Goal: Task Accomplishment & Management: Manage account settings

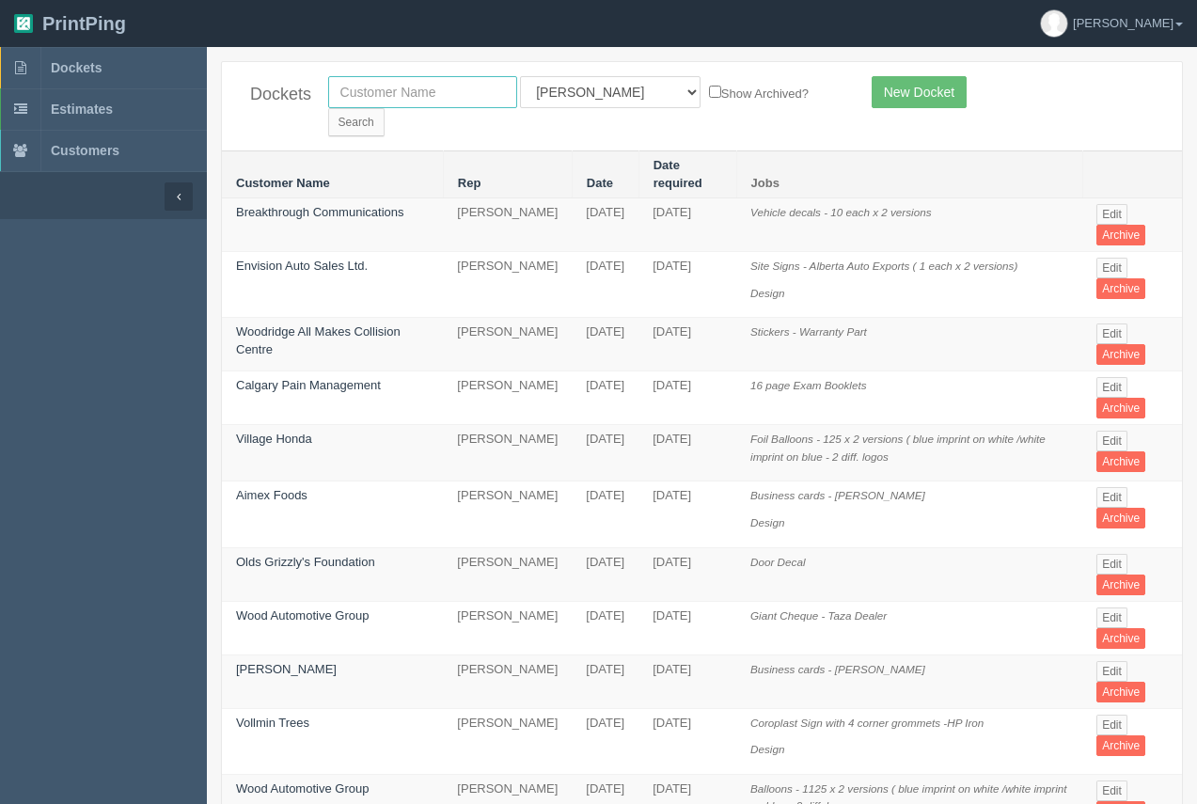
click at [421, 87] on input "text" at bounding box center [422, 92] width 189 height 32
type input "wood automotive"
click at [385, 108] on input "Search" at bounding box center [356, 122] width 56 height 28
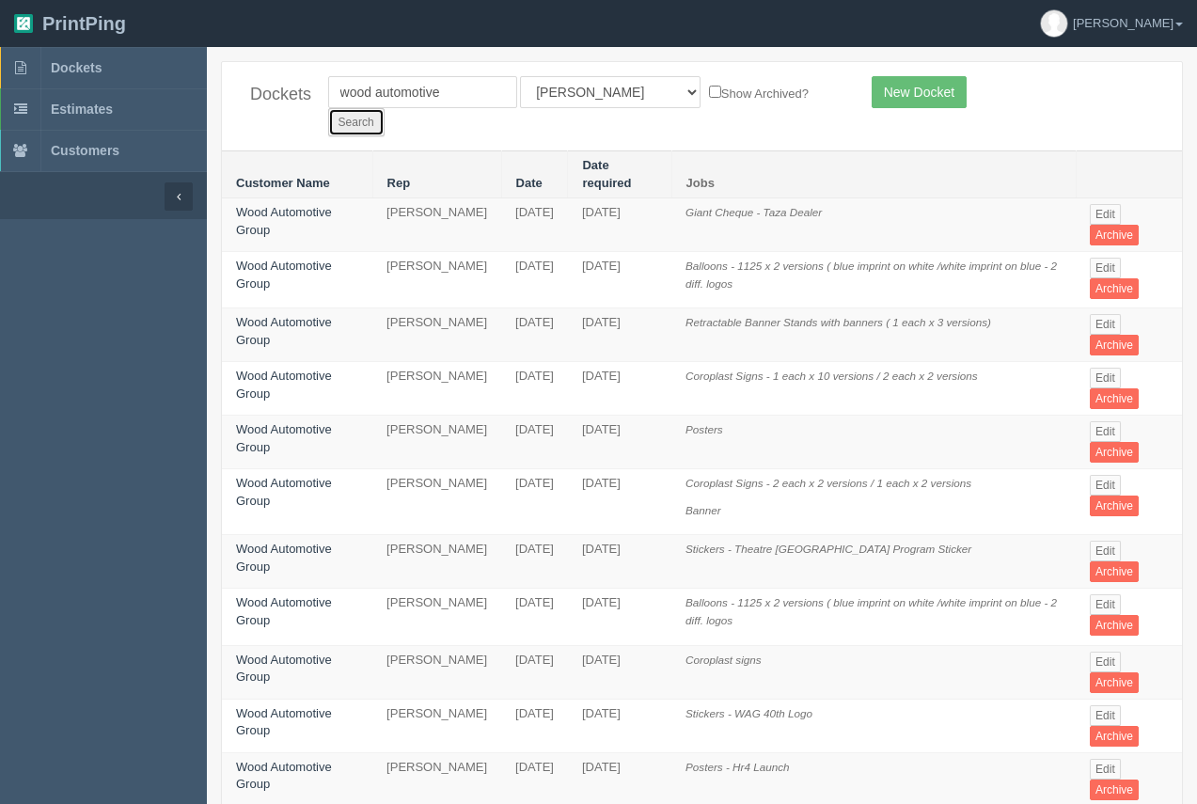
click at [385, 108] on input "Search" at bounding box center [356, 122] width 56 height 28
click at [305, 259] on link "Wood Automotive Group" at bounding box center [284, 275] width 96 height 32
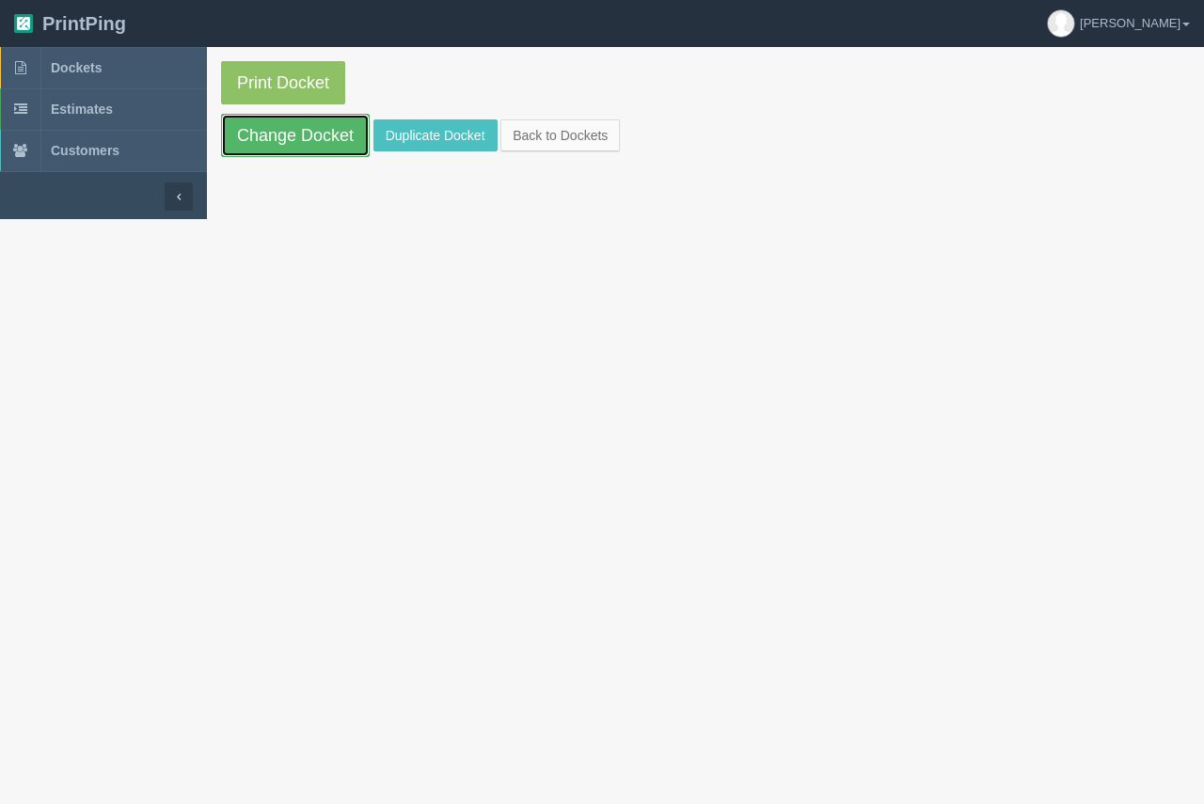
click at [299, 150] on link "Change Docket" at bounding box center [295, 135] width 149 height 43
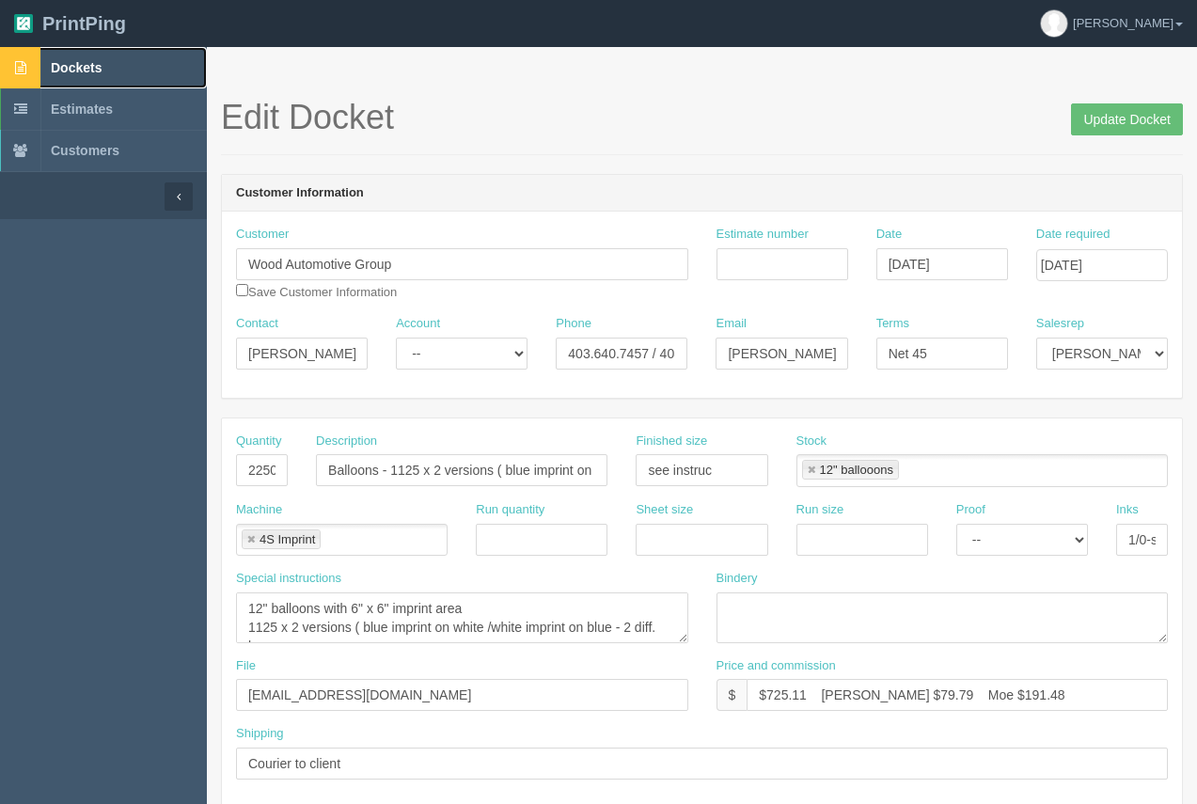
click at [88, 68] on span "Dockets" at bounding box center [76, 67] width 51 height 15
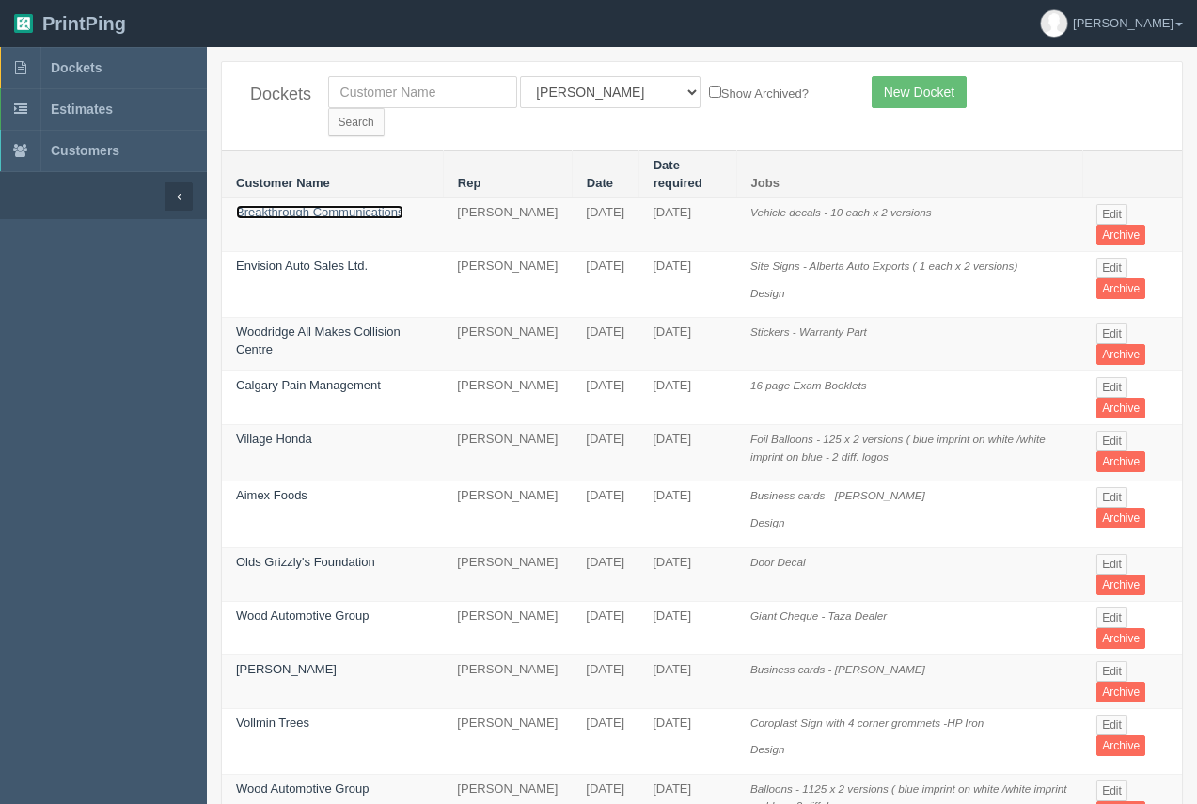
click at [350, 205] on link "Breakthrough Communications" at bounding box center [319, 212] width 167 height 14
click at [349, 205] on link "Breakthrough Communications" at bounding box center [319, 212] width 167 height 14
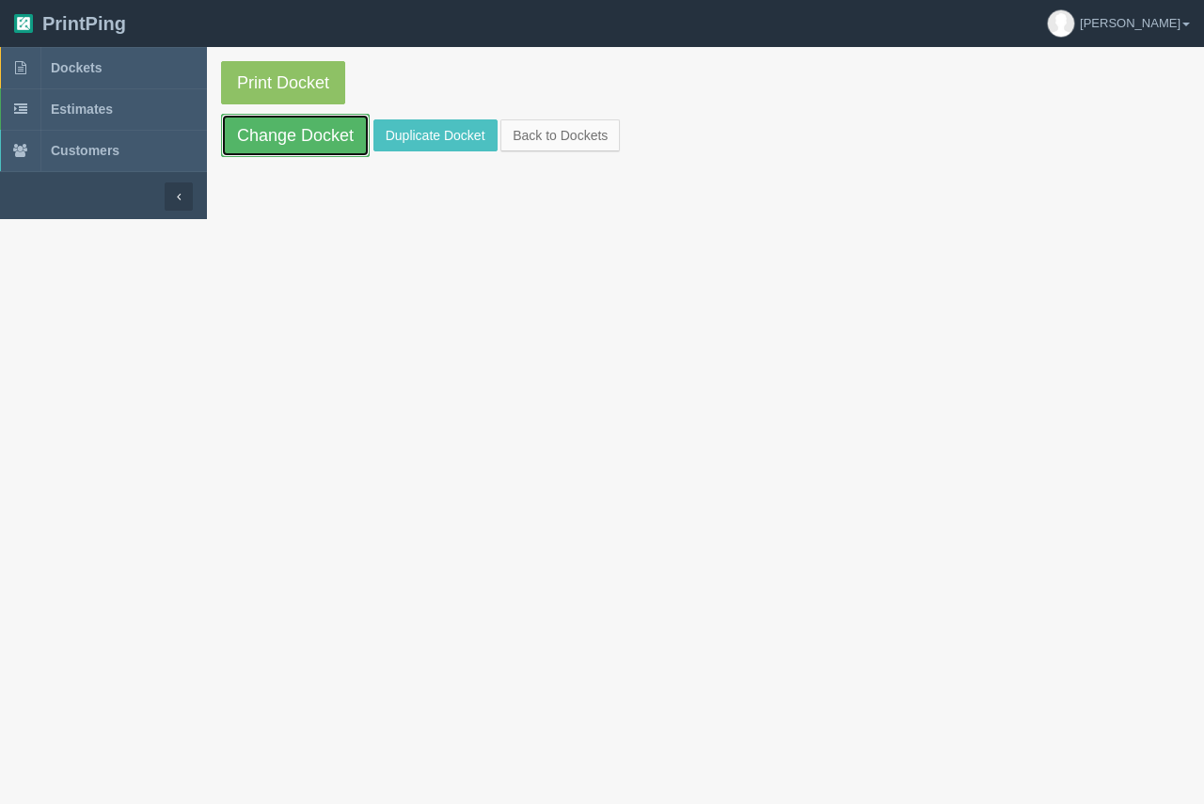
click at [317, 144] on link "Change Docket" at bounding box center [295, 135] width 149 height 43
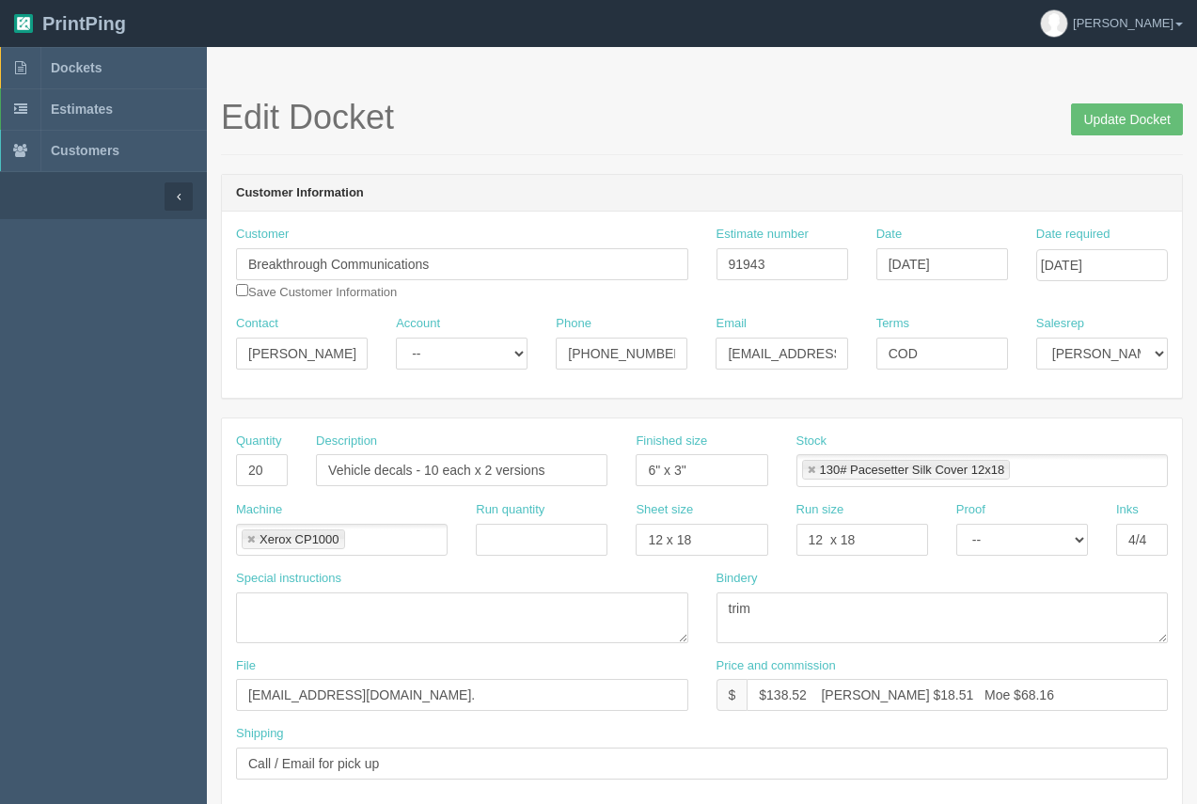
click at [814, 469] on link at bounding box center [811, 471] width 11 height 12
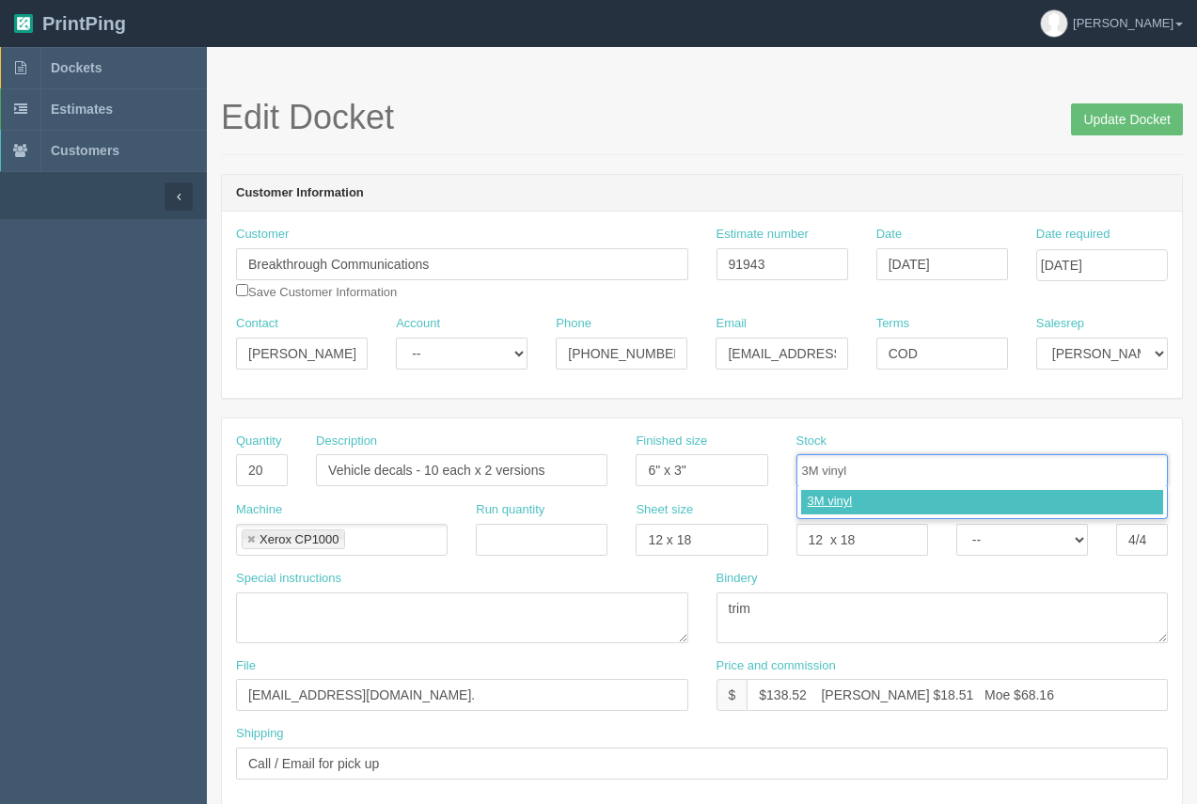
type input "3M vinyl"
type input "3M laminate"
type input "3M vinyl,3M laminate"
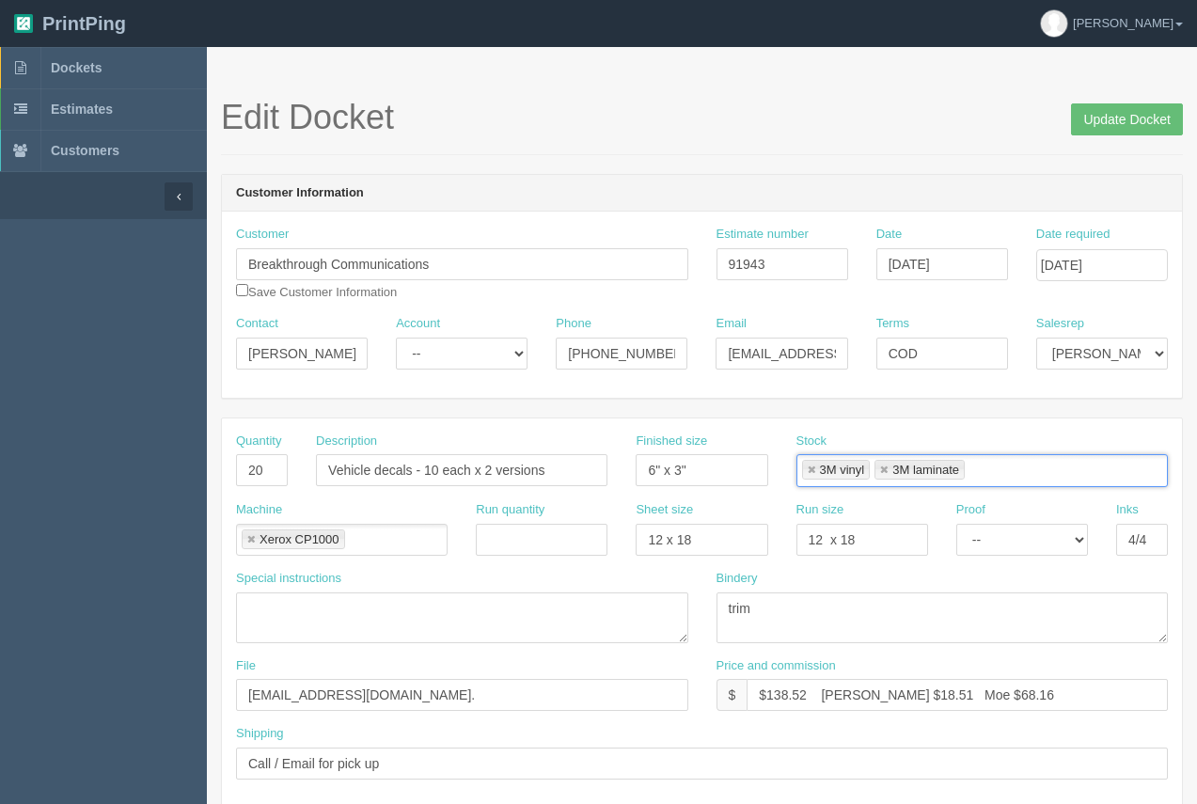
click at [251, 540] on link at bounding box center [250, 540] width 11 height 12
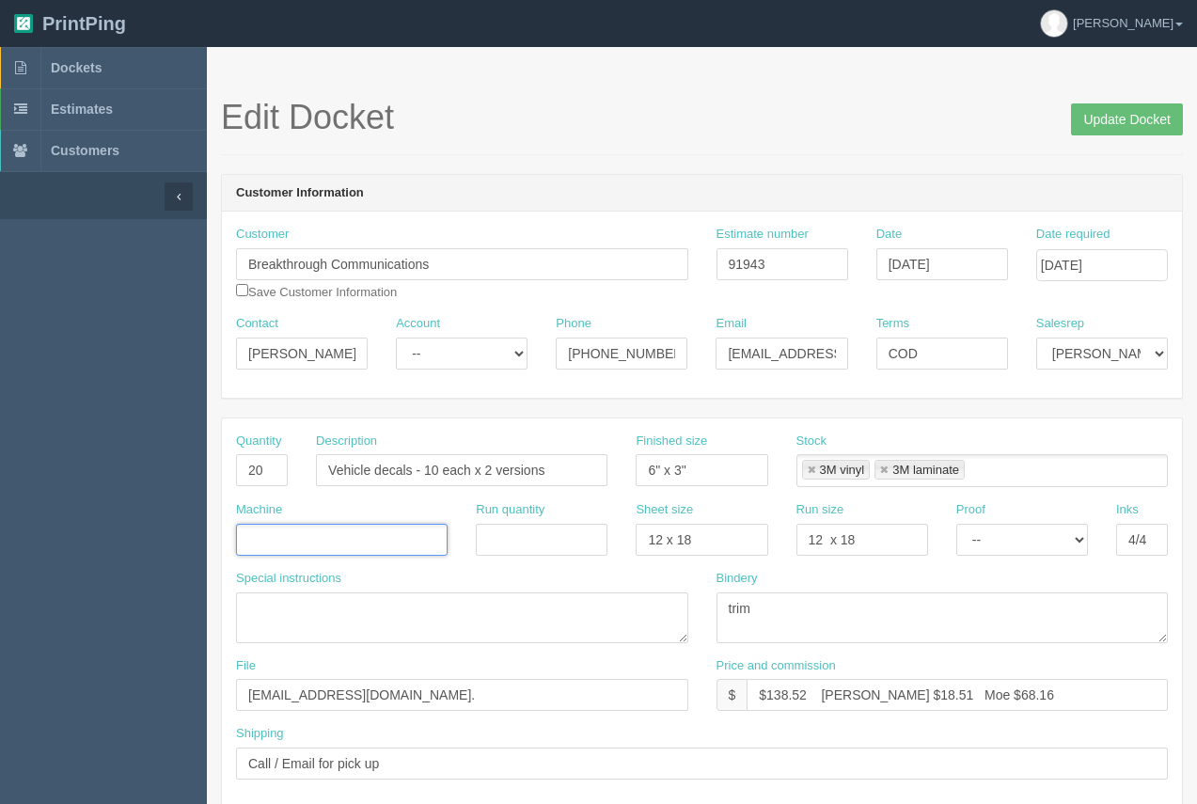
click at [254, 542] on input "text" at bounding box center [246, 541] width 19 height 27
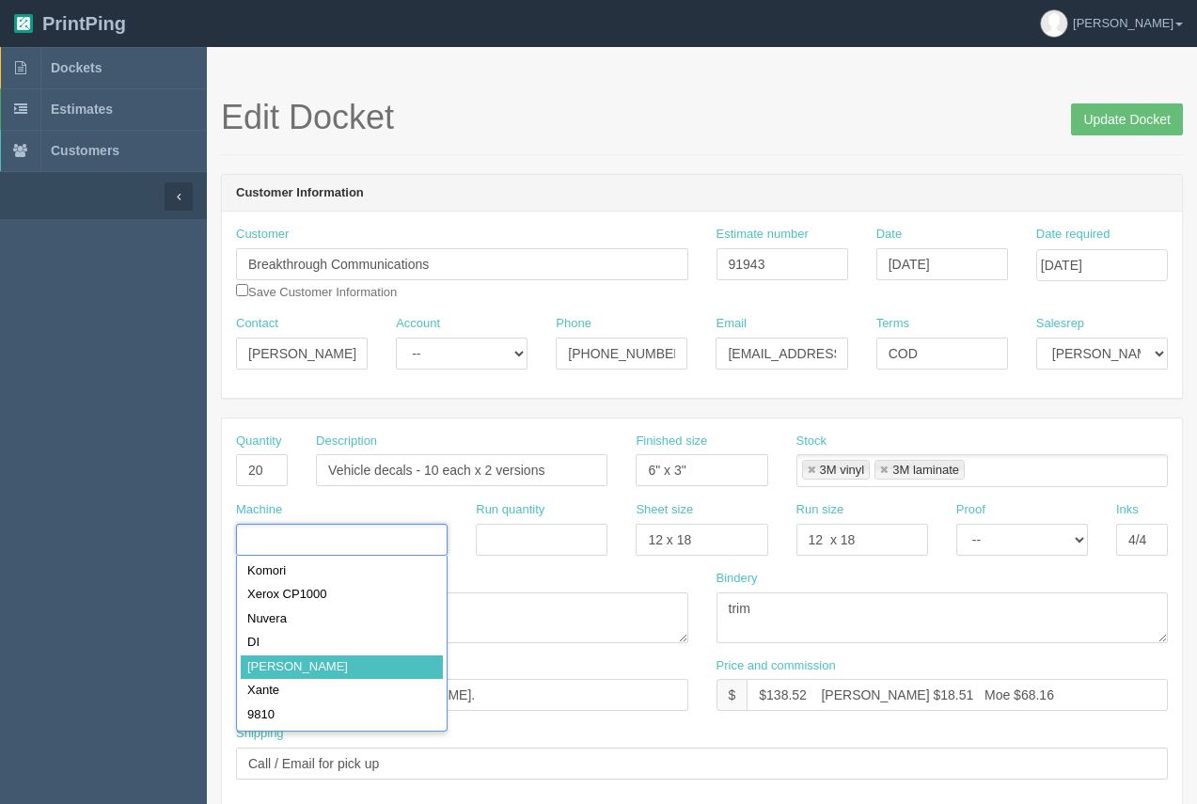
type input "[PERSON_NAME]"
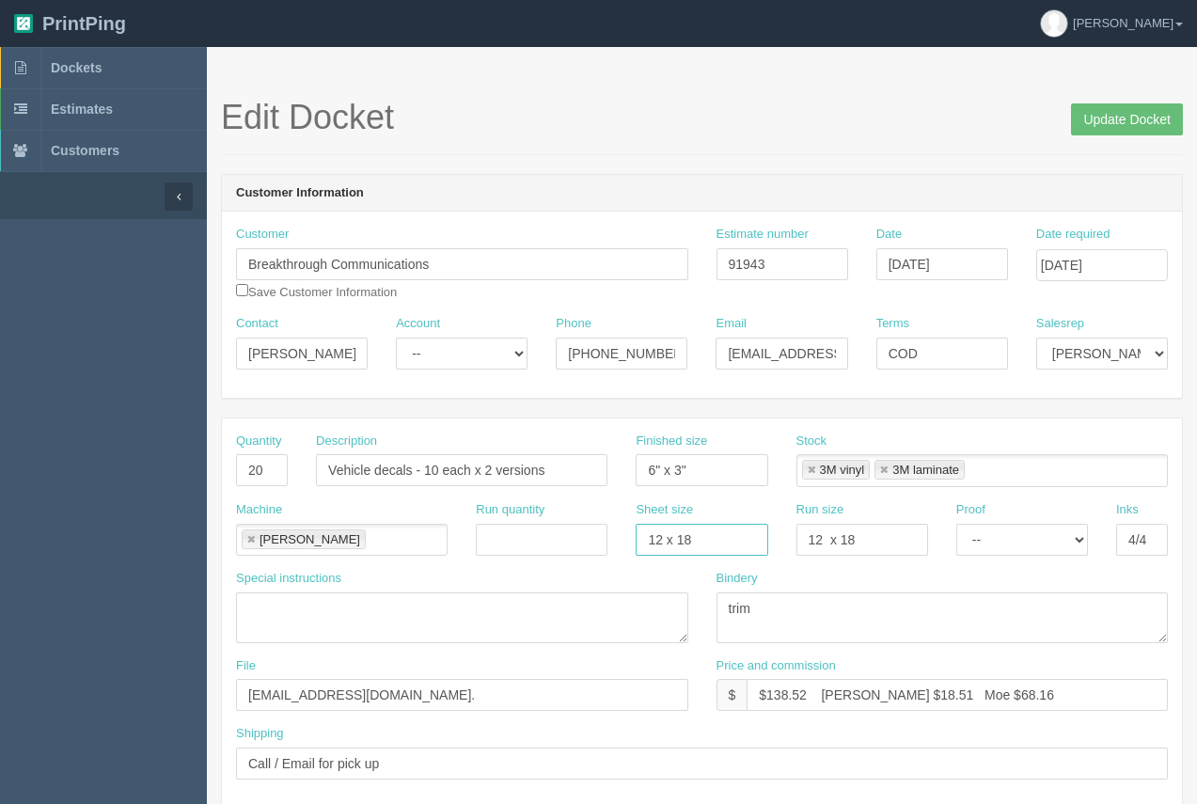
drag, startPoint x: 669, startPoint y: 529, endPoint x: 645, endPoint y: 529, distance: 23.5
click at [645, 529] on input "12 x 18" at bounding box center [702, 540] width 132 height 32
click at [1151, 543] on input "4/4" at bounding box center [1142, 540] width 52 height 32
type input "4/0"
click at [800, 609] on textarea "trim" at bounding box center [943, 617] width 452 height 51
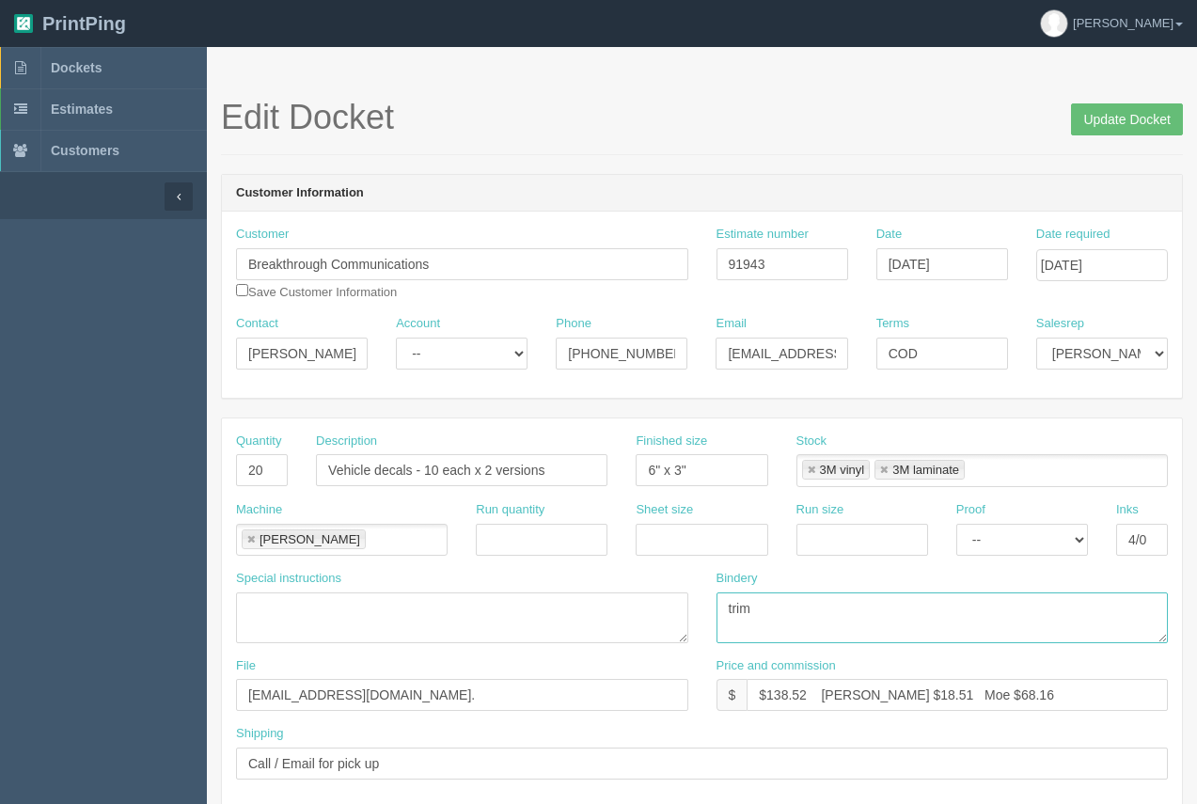
drag, startPoint x: 800, startPoint y: 609, endPoint x: 675, endPoint y: 613, distance: 125.1
click at [675, 613] on div "Special instructions Bindery trim" at bounding box center [702, 613] width 960 height 87
type textarea "3M [PERSON_NAME], trim - ARB"
click at [1100, 133] on input "Update Docket" at bounding box center [1127, 119] width 112 height 32
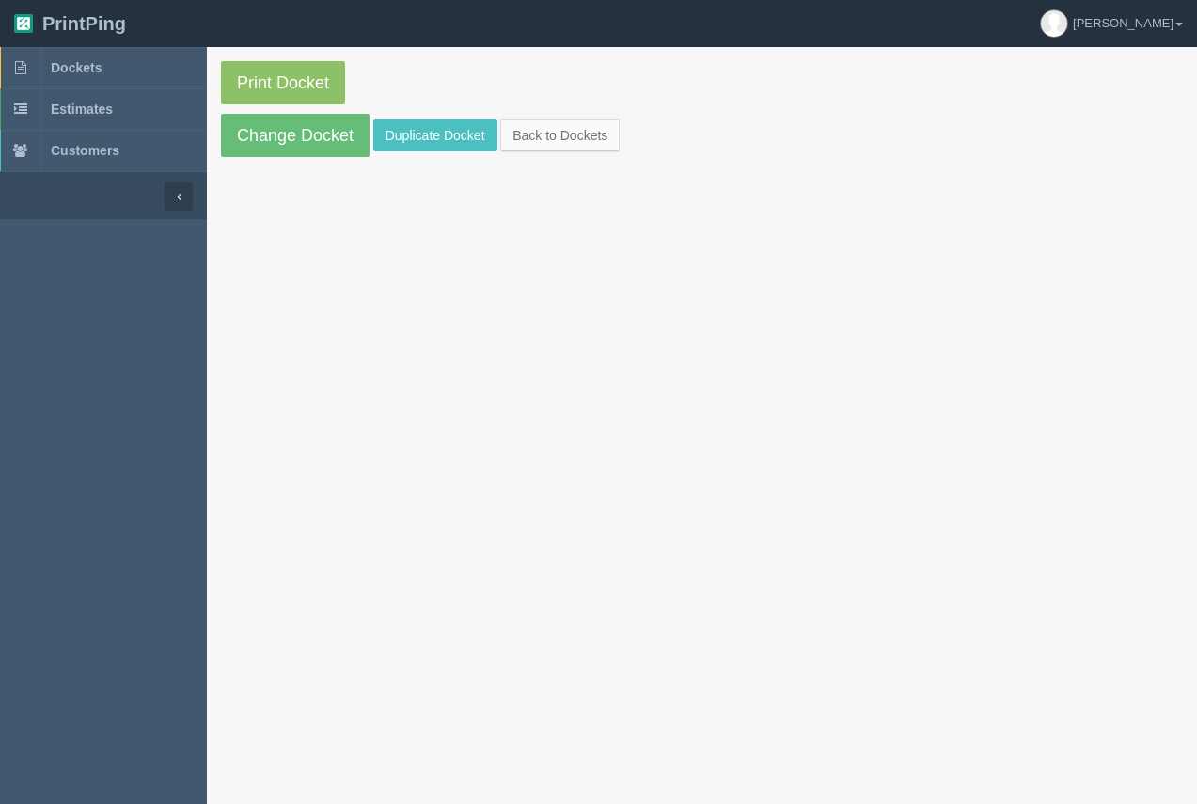
click at [319, 107] on section "Print Docket Change Docket Duplicate Docket Back to Dockets" at bounding box center [702, 109] width 990 height 124
click at [321, 90] on link "Print Docket" at bounding box center [283, 82] width 124 height 43
